Goal: Task Accomplishment & Management: Manage account settings

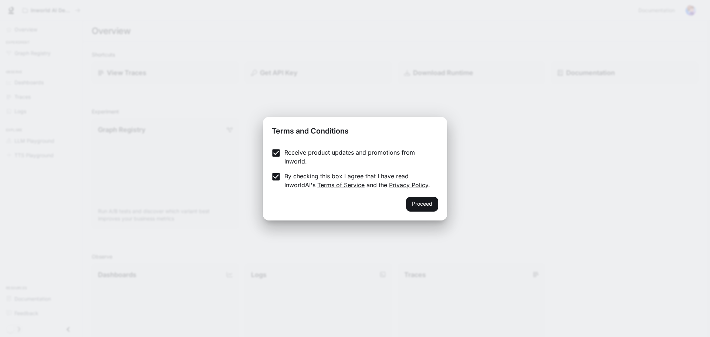
click at [439, 200] on div "Proceed" at bounding box center [355, 209] width 184 height 24
click at [431, 206] on button "Proceed" at bounding box center [422, 204] width 32 height 15
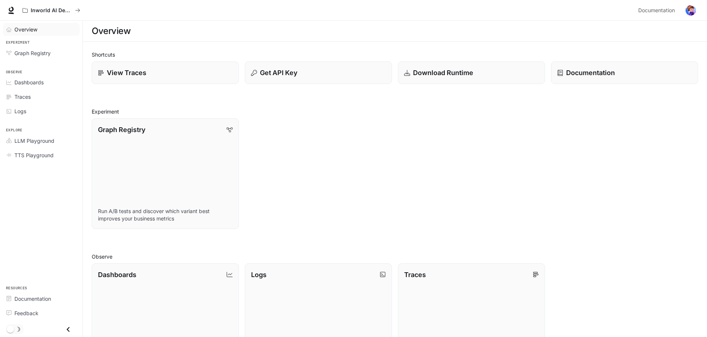
click at [29, 27] on span "Overview" at bounding box center [25, 30] width 23 height 8
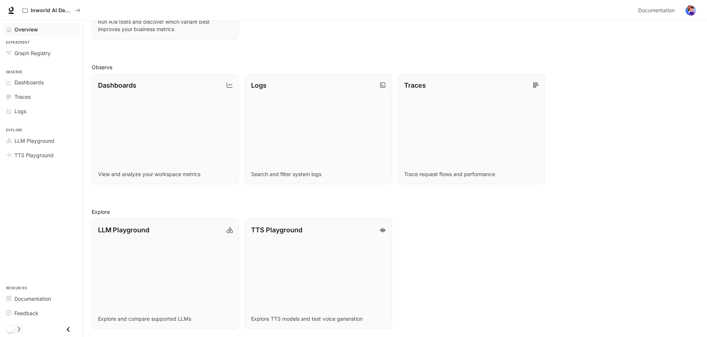
scroll to position [190, 0]
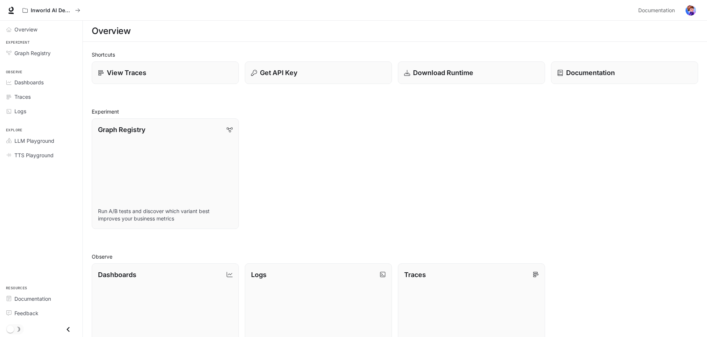
click at [692, 13] on img "button" at bounding box center [691, 10] width 10 height 10
click at [605, 127] on span "Sign out" at bounding box center [643, 129] width 97 height 7
